Goal: Information Seeking & Learning: Learn about a topic

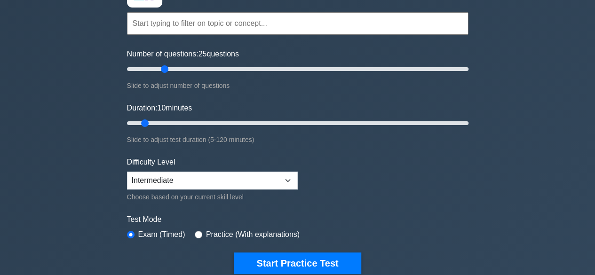
click at [161, 68] on input "Number of questions: 25 questions" at bounding box center [297, 68] width 341 height 11
drag, startPoint x: 165, startPoint y: 70, endPoint x: 251, endPoint y: 75, distance: 85.2
type input "75"
click at [251, 75] on input "Number of questions: 75 questions" at bounding box center [297, 68] width 341 height 11
drag, startPoint x: 147, startPoint y: 122, endPoint x: 315, endPoint y: 122, distance: 167.8
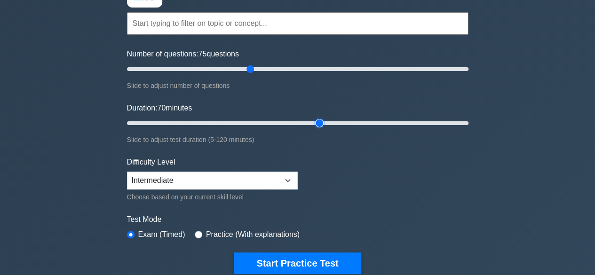
type input "70"
click at [315, 122] on input "Duration: 70 minutes" at bounding box center [297, 123] width 341 height 11
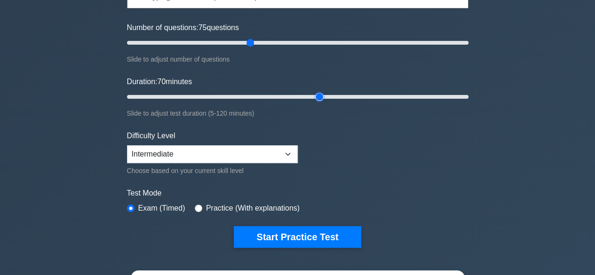
scroll to position [107, 0]
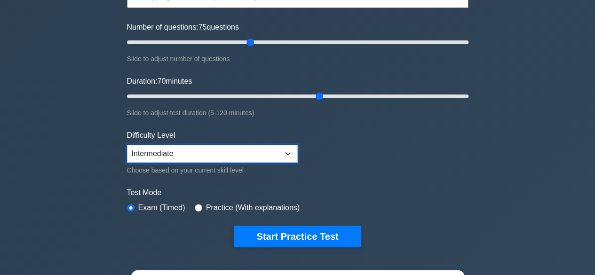
click at [291, 152] on select "Beginner Intermediate Expert" at bounding box center [212, 154] width 171 height 18
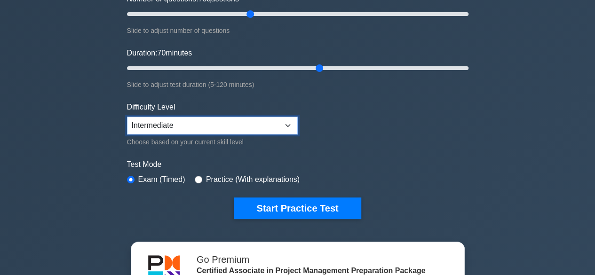
scroll to position [132, 0]
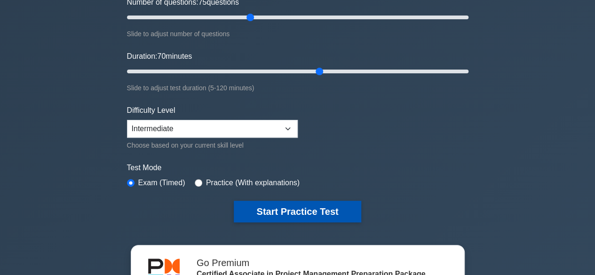
click at [318, 214] on button "Start Practice Test" at bounding box center [297, 212] width 127 height 22
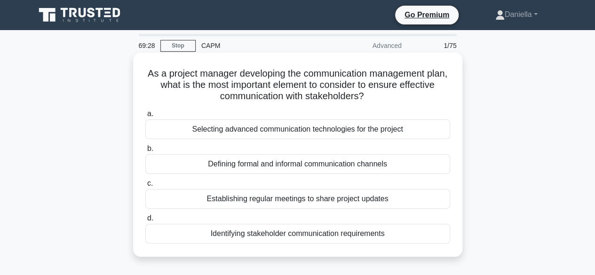
click at [391, 234] on div "Identifying stakeholder communication requirements" at bounding box center [297, 234] width 305 height 20
click at [145, 221] on input "d. Identifying stakeholder communication requirements" at bounding box center [145, 218] width 0 height 6
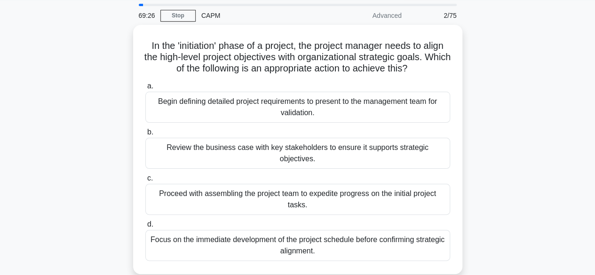
scroll to position [31, 0]
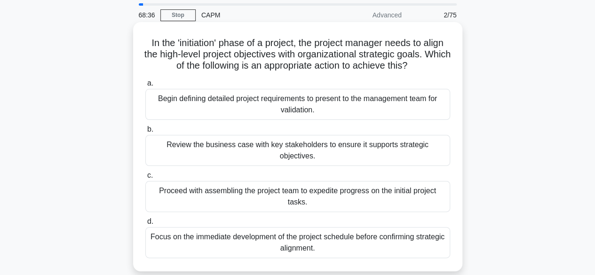
click at [427, 149] on div "Review the business case with key stakeholders to ensure it supports strategic …" at bounding box center [297, 150] width 305 height 31
click at [145, 133] on input "b. Review the business case with key stakeholders to ensure it supports strateg…" at bounding box center [145, 129] width 0 height 6
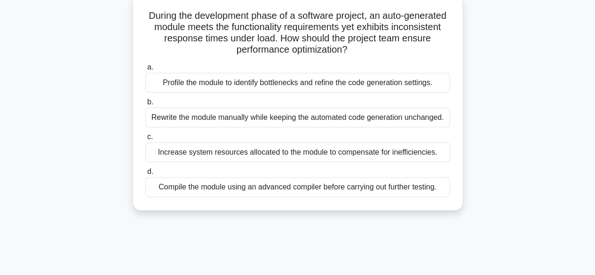
scroll to position [61, 0]
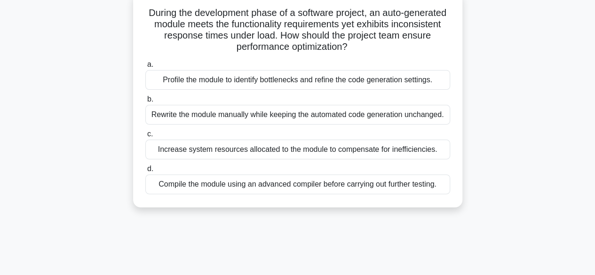
click at [416, 82] on div "Profile the module to identify bottlenecks and refine the code generation setti…" at bounding box center [297, 80] width 305 height 20
click at [145, 68] on input "a. Profile the module to identify bottlenecks and refine the code generation se…" at bounding box center [145, 65] width 0 height 6
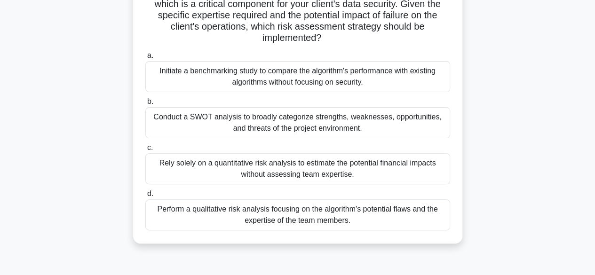
scroll to position [85, 0]
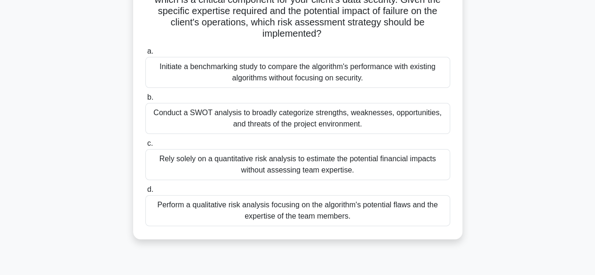
click at [430, 123] on div "Conduct a SWOT analysis to broadly categorize strengths, weaknesses, opportunit…" at bounding box center [297, 118] width 305 height 31
click at [145, 101] on input "b. Conduct a SWOT analysis to broadly categorize strengths, weaknesses, opportu…" at bounding box center [145, 97] width 0 height 6
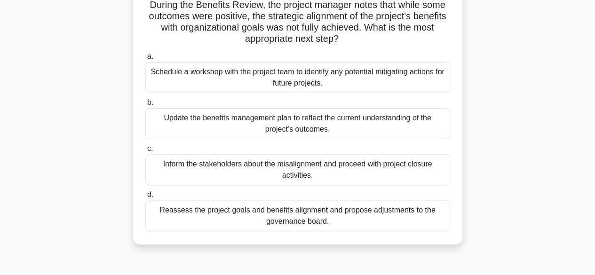
scroll to position [72, 0]
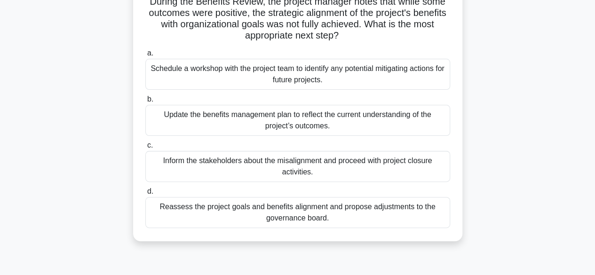
click at [424, 115] on div "Update the benefits management plan to reflect the current understanding of the…" at bounding box center [297, 120] width 305 height 31
click at [145, 102] on input "b. Update the benefits management plan to reflect the current understanding of …" at bounding box center [145, 99] width 0 height 6
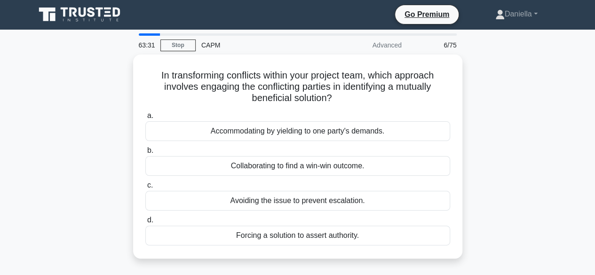
scroll to position [0, 0]
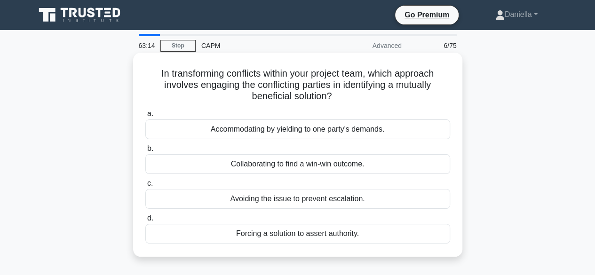
click at [419, 164] on div "Collaborating to find a win-win outcome." at bounding box center [297, 164] width 305 height 20
click at [145, 152] on input "b. Collaborating to find a win-win outcome." at bounding box center [145, 149] width 0 height 6
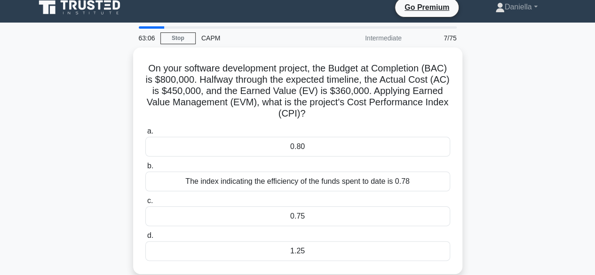
scroll to position [16, 0]
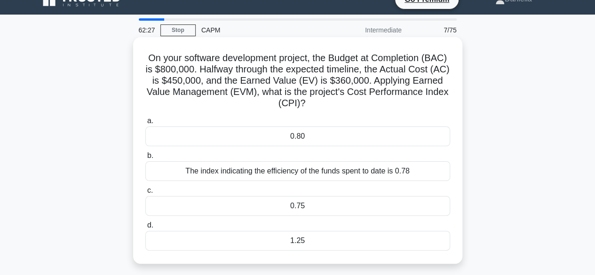
click at [406, 208] on div "0.75" at bounding box center [297, 206] width 305 height 20
click at [145, 194] on input "c. 0.75" at bounding box center [145, 191] width 0 height 6
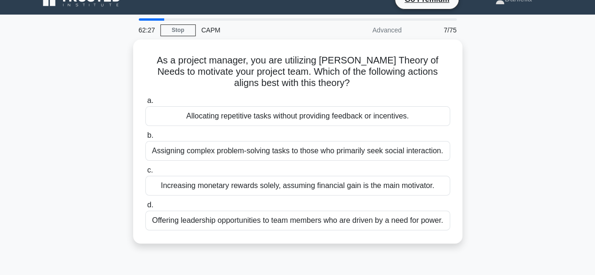
scroll to position [0, 0]
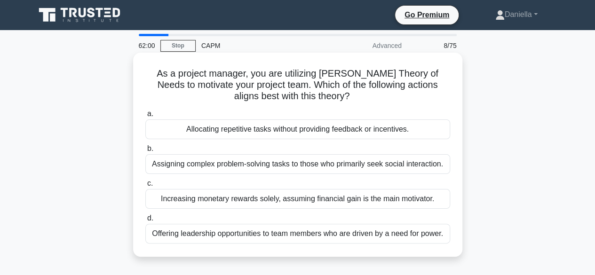
click at [403, 233] on div "Offering leadership opportunities to team members who are driven by a need for …" at bounding box center [297, 234] width 305 height 20
click at [145, 221] on input "d. Offering leadership opportunities to team members who are driven by a need f…" at bounding box center [145, 218] width 0 height 6
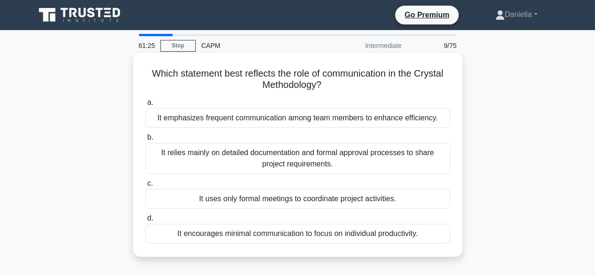
click at [412, 122] on div "It emphasizes frequent communication among team members to enhance efficiency." at bounding box center [297, 118] width 305 height 20
click at [145, 106] on input "a. It emphasizes frequent communication among team members to enhance efficienc…" at bounding box center [145, 103] width 0 height 6
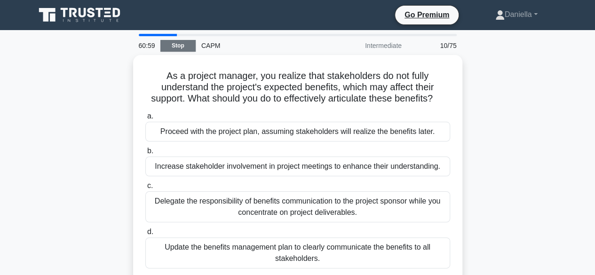
click at [183, 47] on link "Stop" at bounding box center [177, 46] width 35 height 12
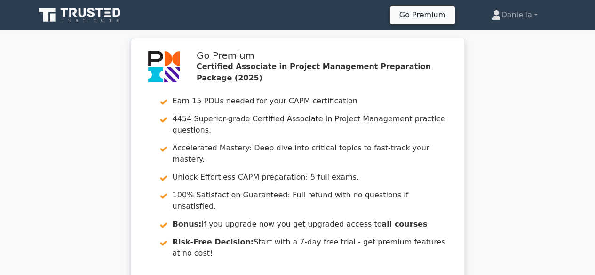
click at [10, 130] on div "Go Premium Certified Associate in Project Management Preparation Package (2025)…" at bounding box center [297, 182] width 595 height 288
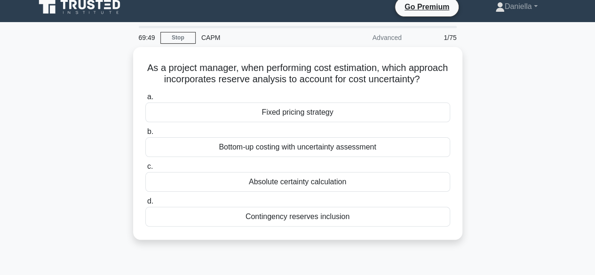
scroll to position [8, 0]
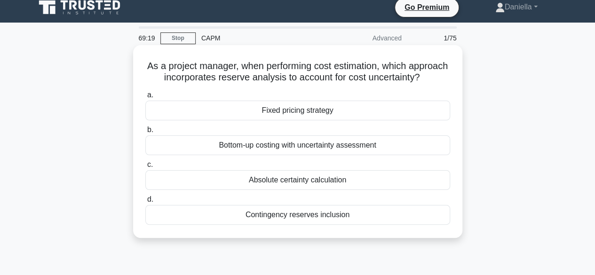
click at [172, 120] on div "Fixed pricing strategy" at bounding box center [297, 111] width 305 height 20
click at [145, 98] on input "a. Fixed pricing strategy" at bounding box center [145, 95] width 0 height 6
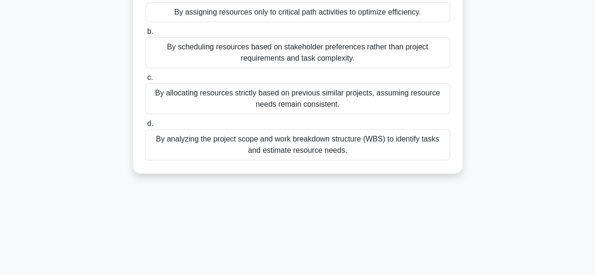
scroll to position [122, 0]
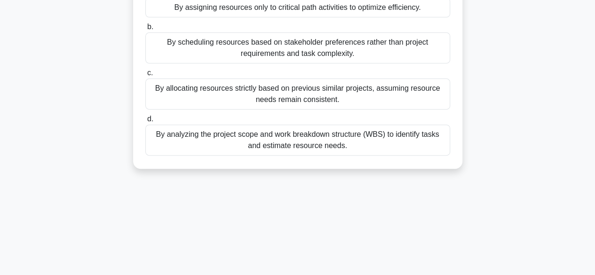
click at [209, 144] on div "By analyzing the project scope and work breakdown structure (WBS) to identify t…" at bounding box center [297, 140] width 305 height 31
click at [145, 122] on input "d. By analyzing the project scope and work breakdown structure (WBS) to identif…" at bounding box center [145, 119] width 0 height 6
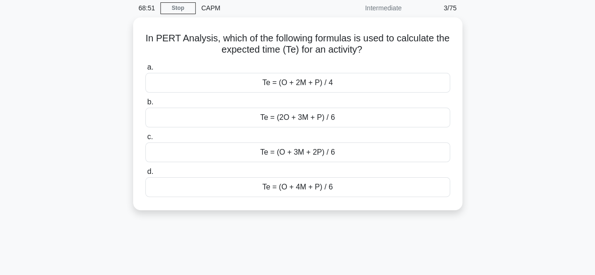
scroll to position [0, 0]
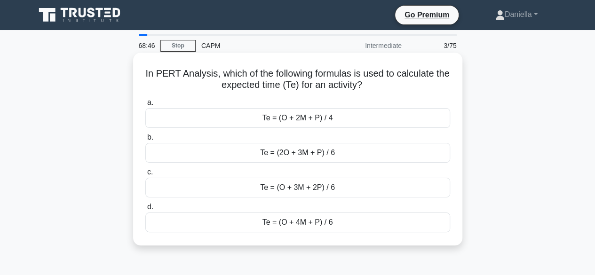
click at [205, 218] on div "Te = (O + 4M + P) / 6" at bounding box center [297, 222] width 305 height 20
click at [145, 210] on input "d. Te = (O + 4M + P) / 6" at bounding box center [145, 207] width 0 height 6
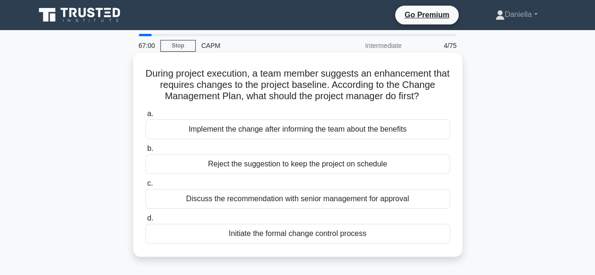
click at [175, 236] on div "Initiate the formal change control process" at bounding box center [297, 234] width 305 height 20
click at [145, 221] on input "d. Initiate the formal change control process" at bounding box center [145, 218] width 0 height 6
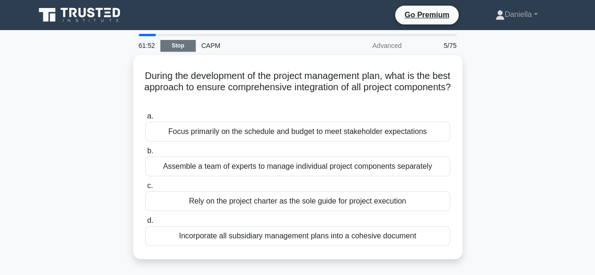
click at [177, 47] on link "Stop" at bounding box center [177, 46] width 35 height 12
